Goal: Navigation & Orientation: Find specific page/section

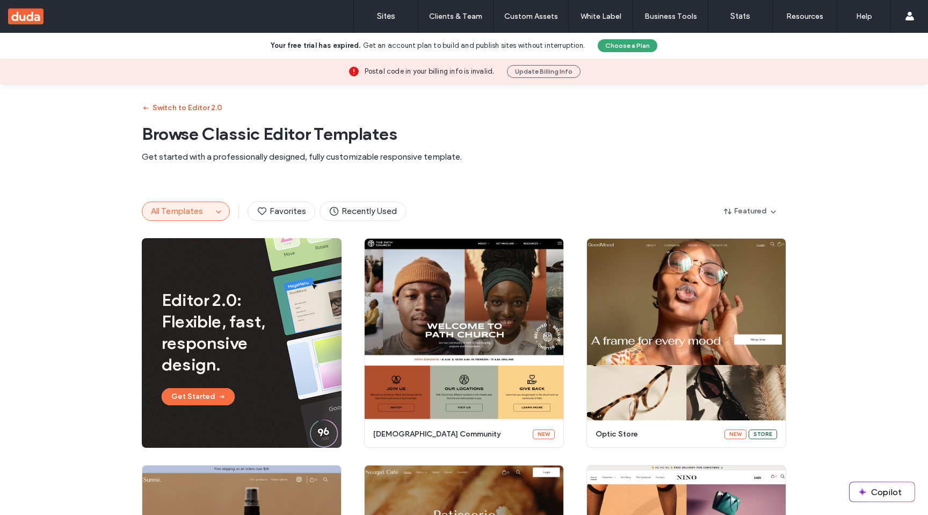
click at [165, 107] on button "Switch to Editor 2.0" at bounding box center [182, 107] width 81 height 17
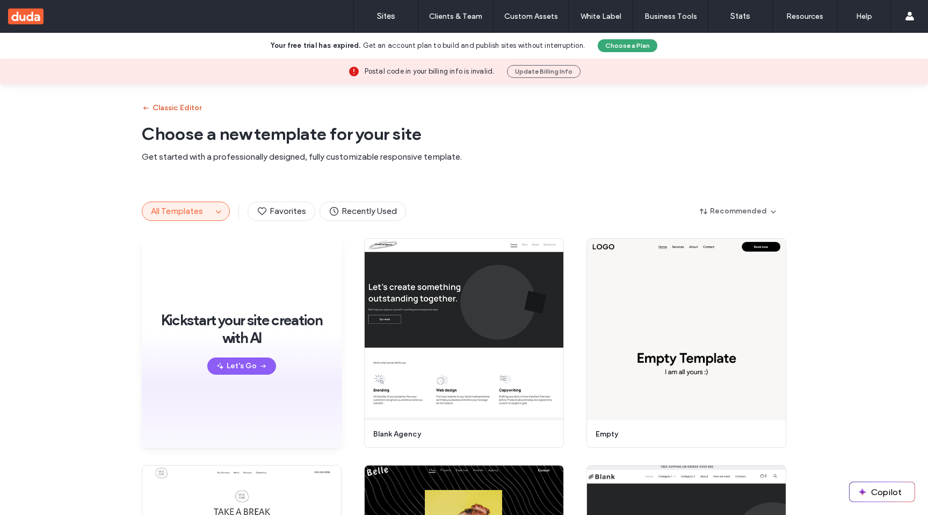
click at [165, 107] on button "Classic Editor" at bounding box center [172, 107] width 60 height 17
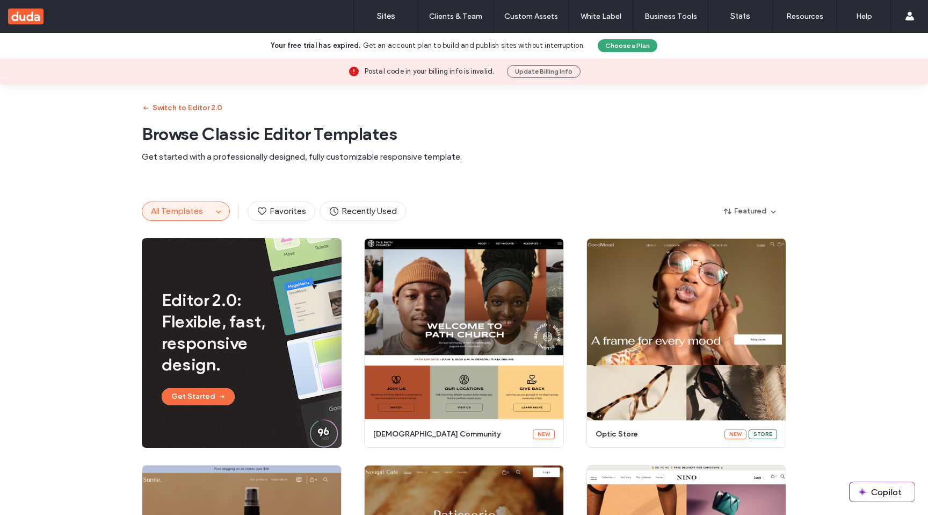
click at [191, 108] on button "Switch to Editor 2.0" at bounding box center [182, 107] width 81 height 17
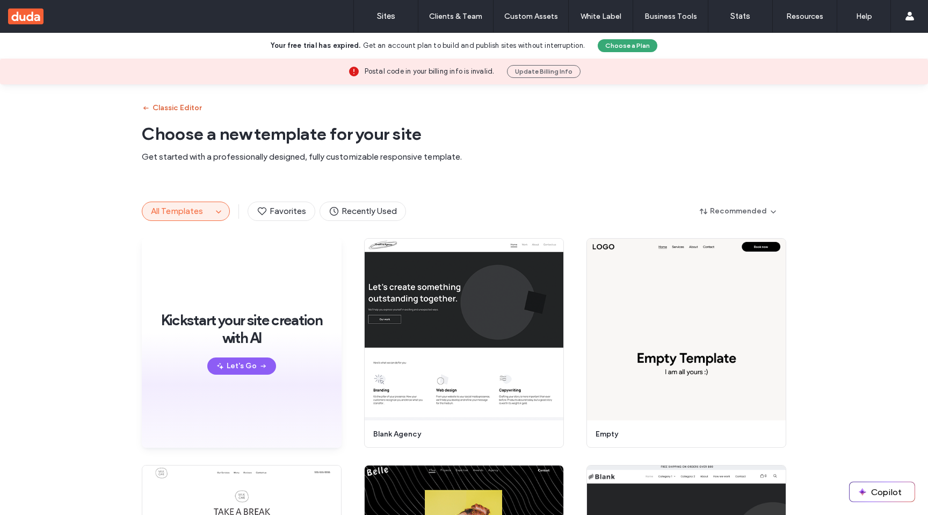
click at [191, 108] on button "Classic Editor" at bounding box center [172, 107] width 60 height 17
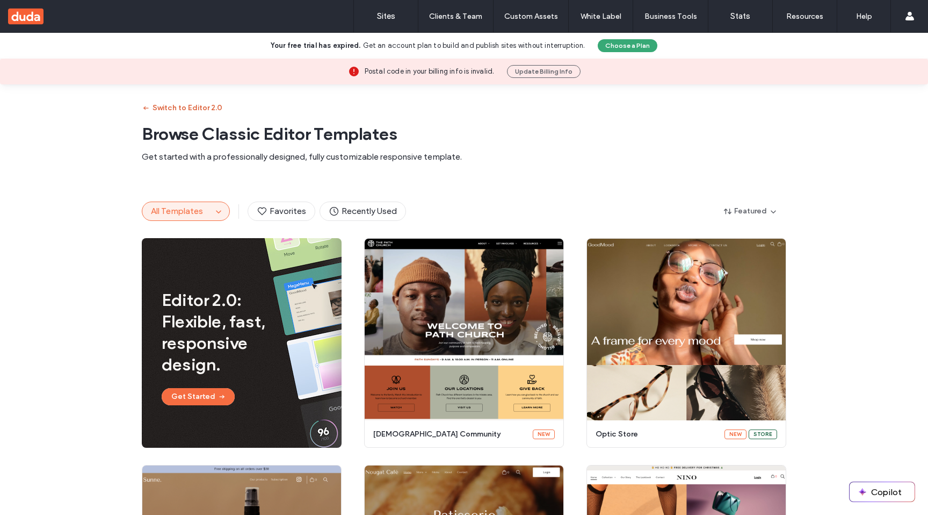
click at [179, 105] on button "Switch to Editor 2.0" at bounding box center [182, 107] width 81 height 17
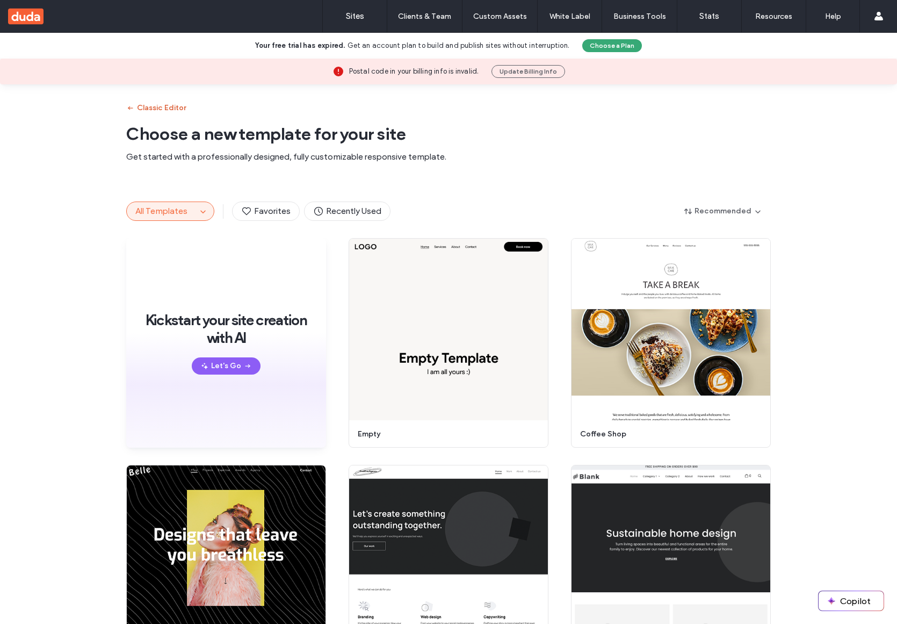
click at [164, 107] on button "Classic Editor" at bounding box center [156, 107] width 60 height 17
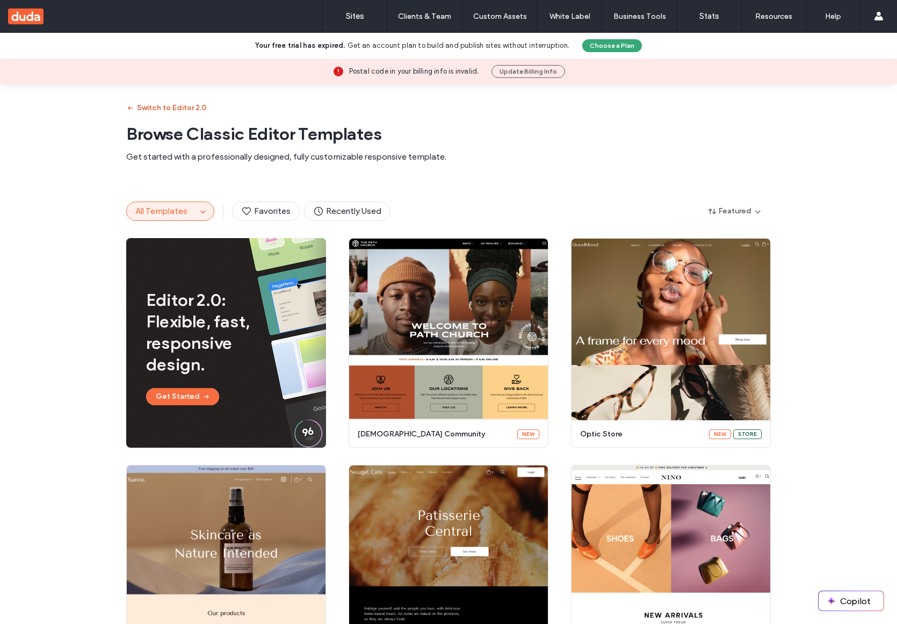
click at [164, 107] on button "Switch to Editor 2.0" at bounding box center [166, 107] width 81 height 17
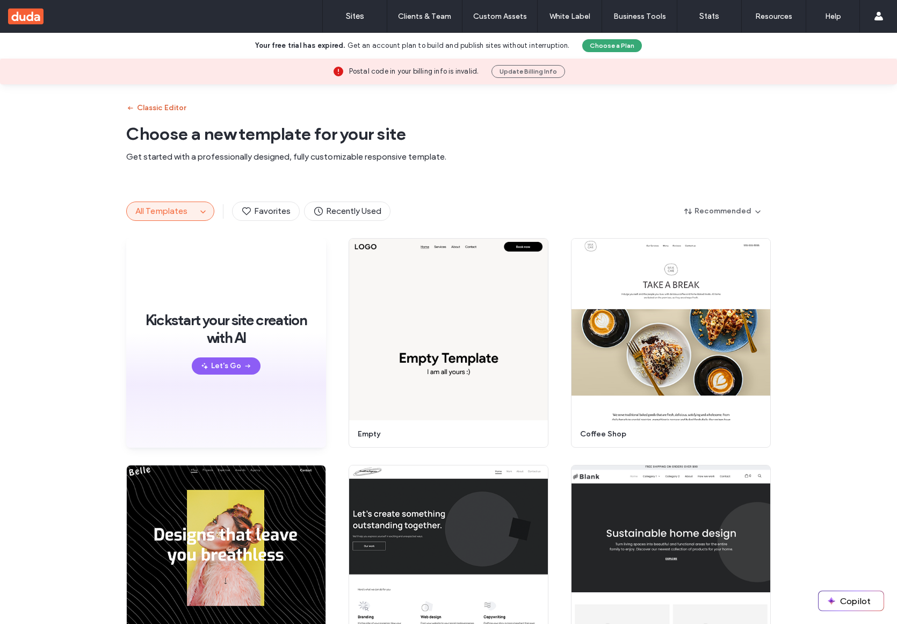
click at [174, 111] on button "Classic Editor" at bounding box center [156, 107] width 60 height 17
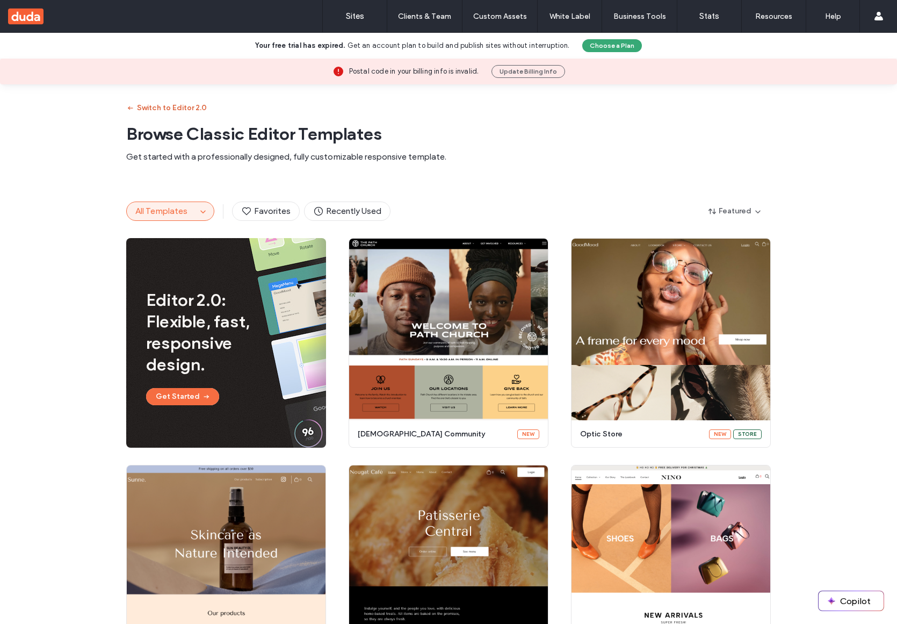
click at [174, 111] on button "Switch to Editor 2.0" at bounding box center [166, 107] width 81 height 17
